Goal: Find specific page/section: Find specific page/section

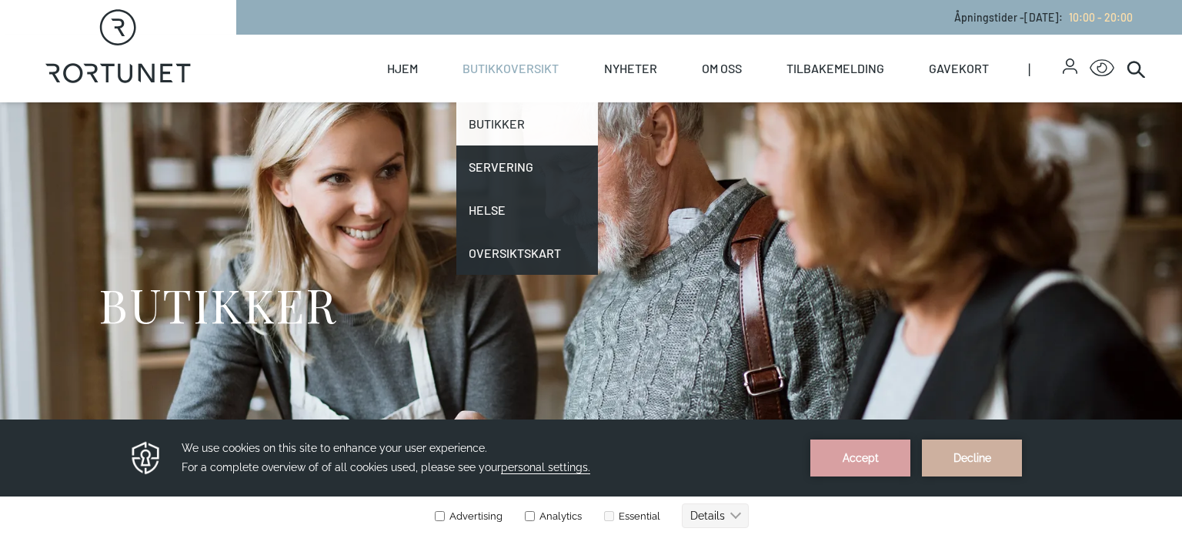
click at [505, 122] on link "Butikker" at bounding box center [526, 123] width 141 height 43
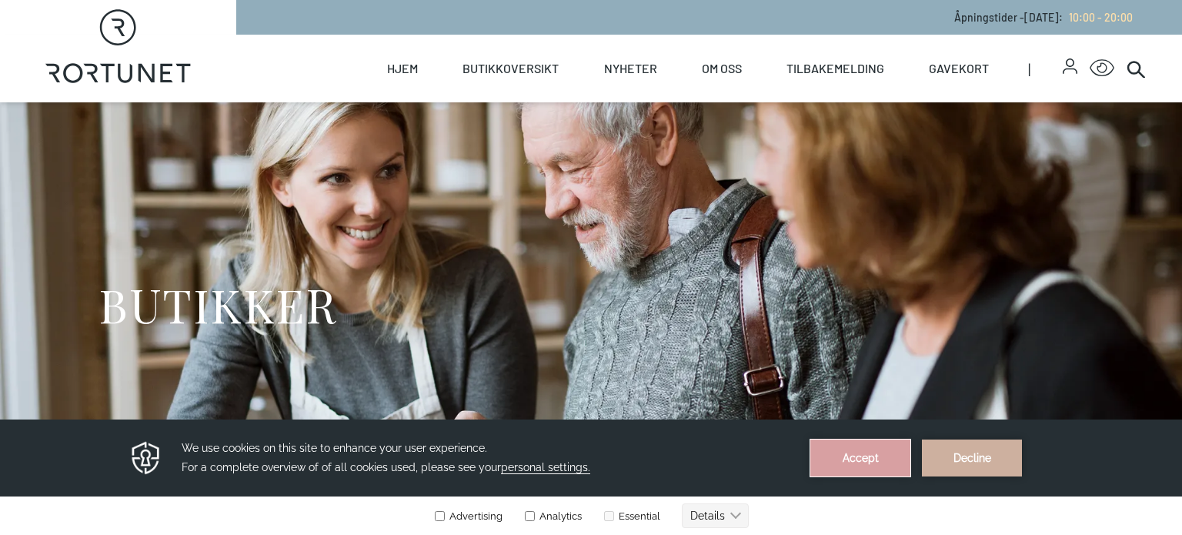
click at [845, 462] on button "Accept" at bounding box center [860, 457] width 100 height 37
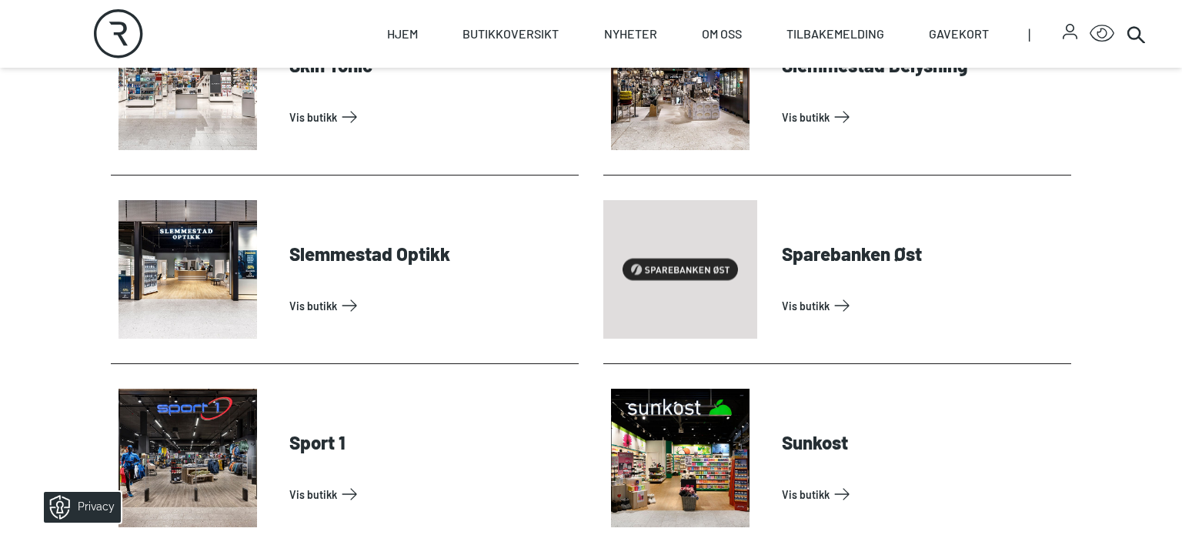
scroll to position [4401, 0]
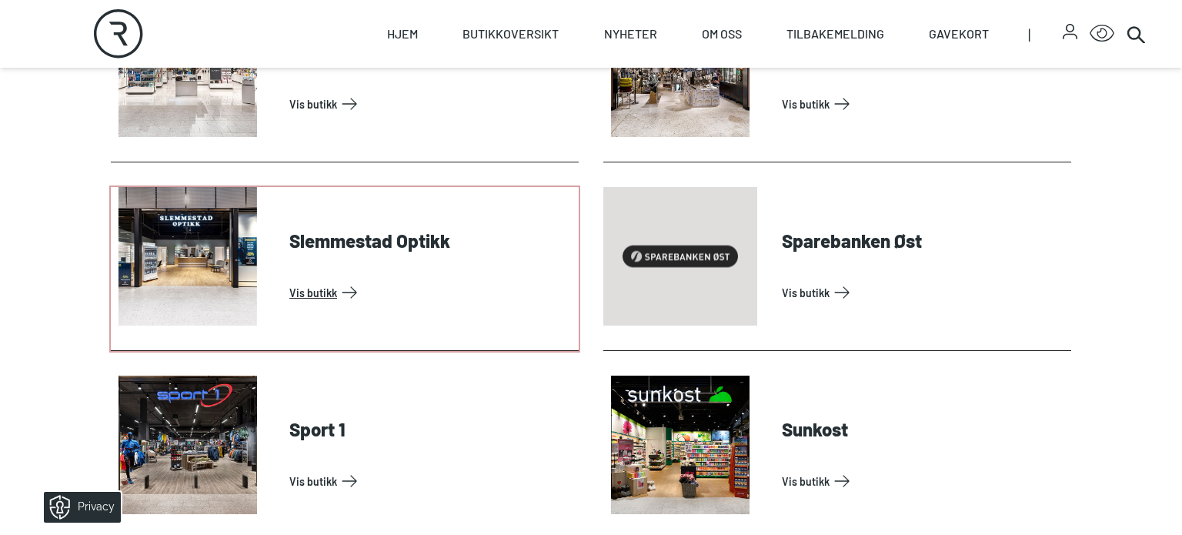
click at [308, 287] on link "Vis butikk" at bounding box center [430, 292] width 283 height 25
